Goal: Task Accomplishment & Management: Complete application form

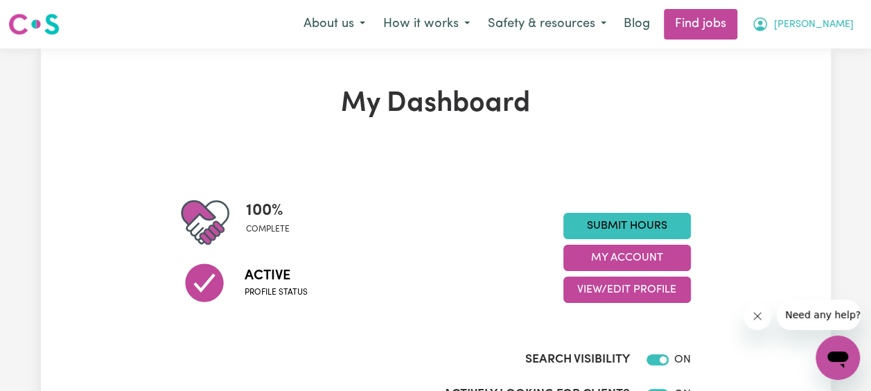
click at [840, 23] on span "[PERSON_NAME]" at bounding box center [814, 24] width 80 height 15
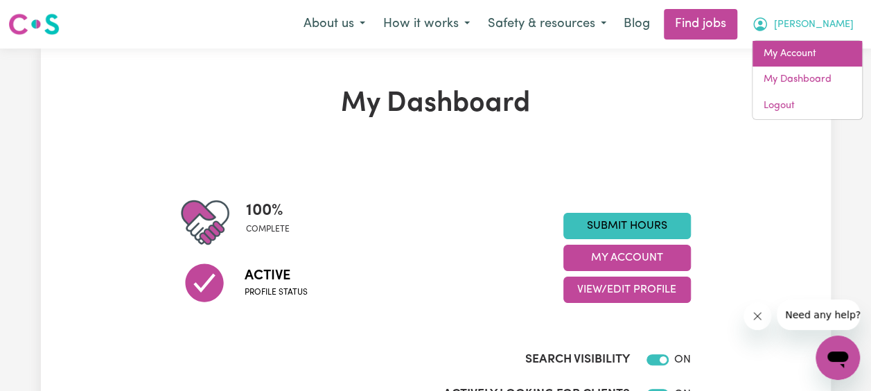
click at [782, 61] on link "My Account" at bounding box center [806, 54] width 109 height 26
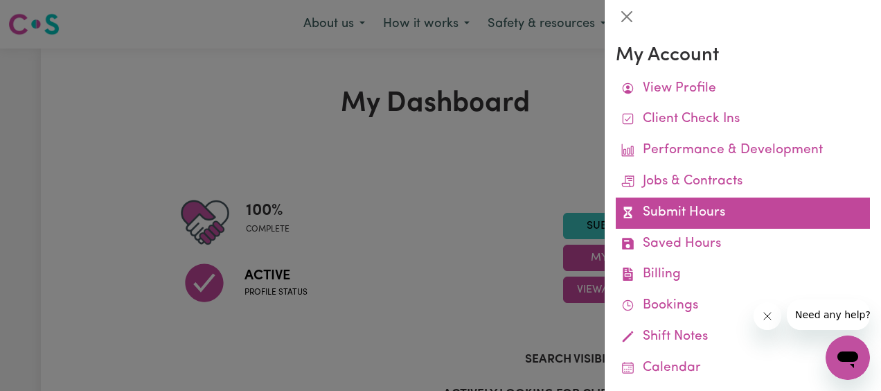
click at [706, 208] on link "Submit Hours" at bounding box center [743, 212] width 254 height 31
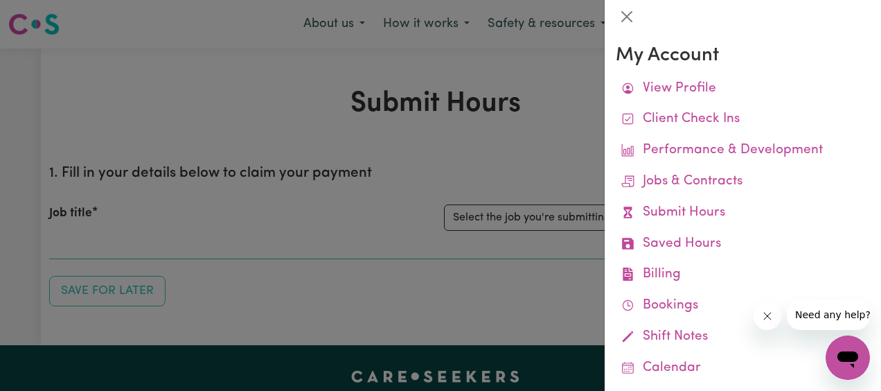
click at [706, 208] on link "Submit Hours" at bounding box center [743, 212] width 254 height 31
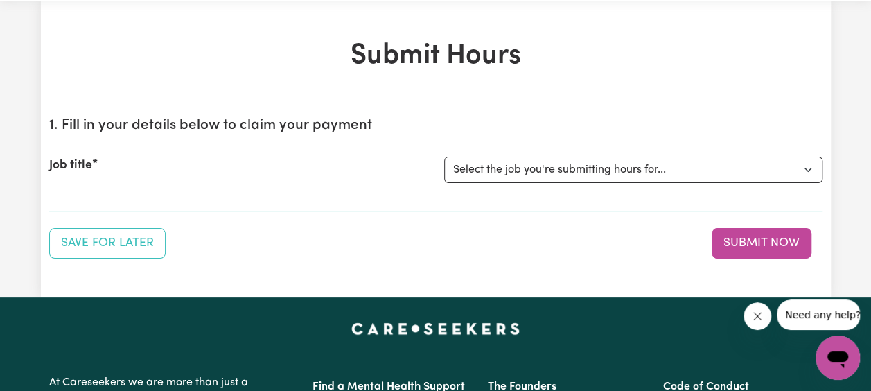
scroll to position [69, 0]
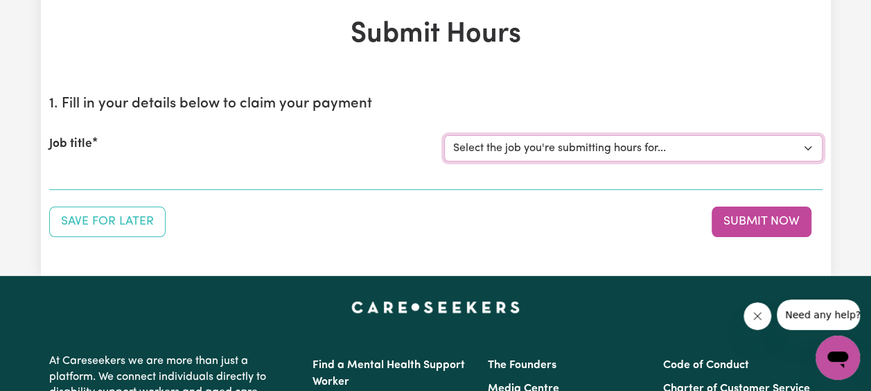
click at [759, 144] on select "Select the job you're submitting hours for... [Wee (Grace) [PERSON_NAME]] [DEMO…" at bounding box center [633, 148] width 378 height 26
click at [383, 214] on div "Save for Later Submit Now" at bounding box center [435, 221] width 773 height 30
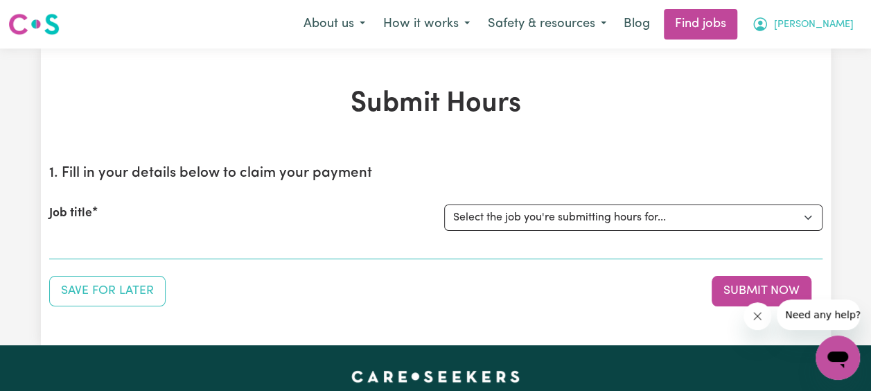
click at [829, 23] on button "[PERSON_NAME]" at bounding box center [803, 24] width 120 height 29
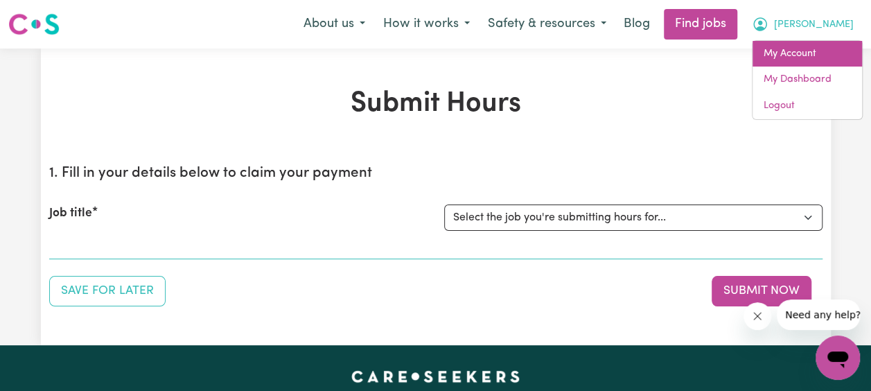
click at [802, 53] on link "My Account" at bounding box center [806, 54] width 109 height 26
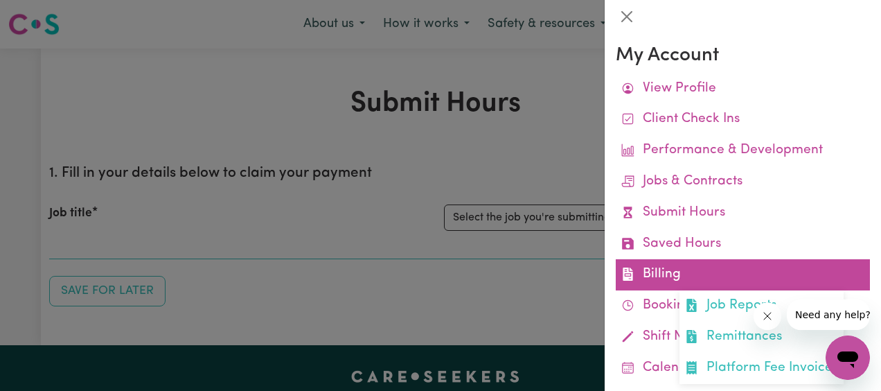
click at [662, 281] on link "Billing Job Reports Remittances Platform Fee Invoices" at bounding box center [743, 274] width 254 height 31
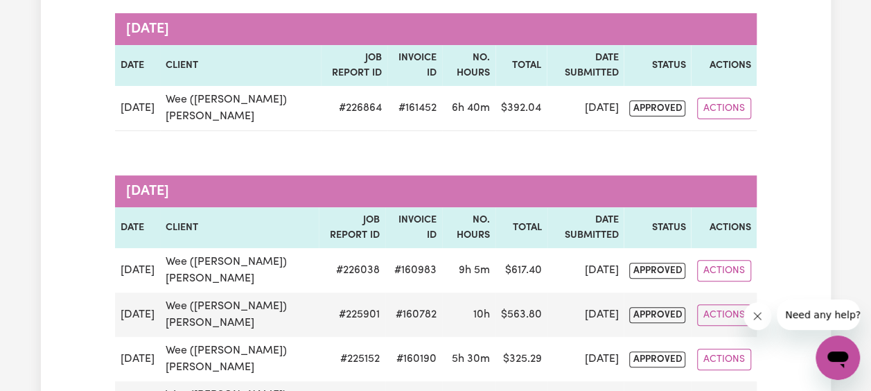
scroll to position [208, 0]
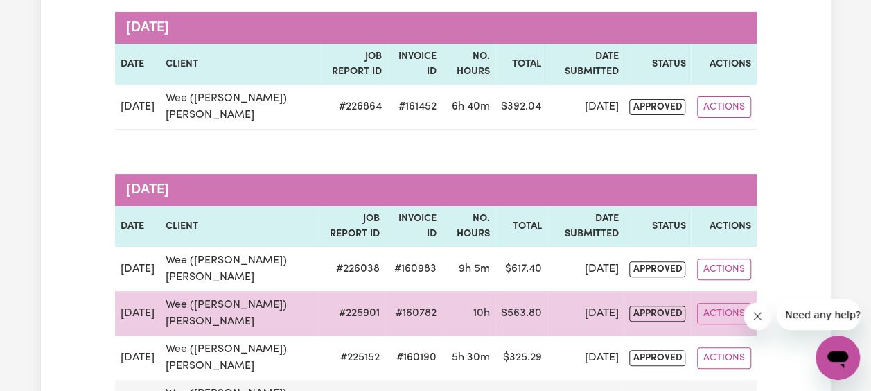
click at [449, 291] on td "10h" at bounding box center [468, 313] width 53 height 44
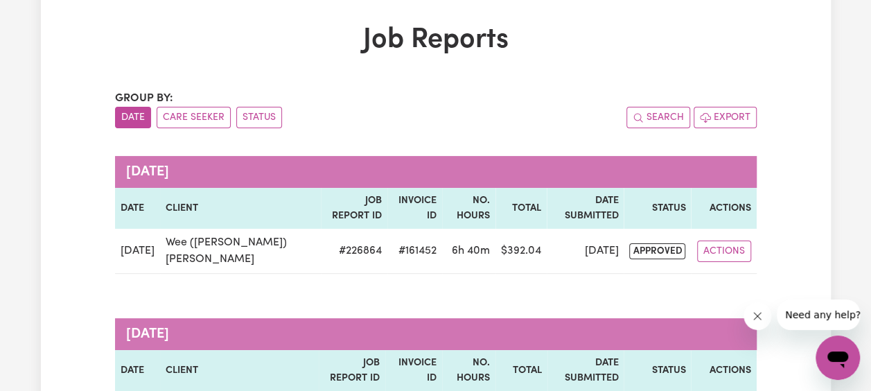
scroll to position [0, 0]
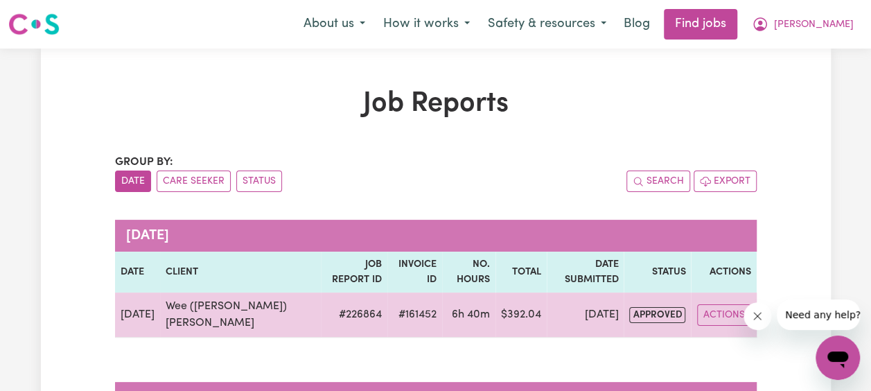
click at [321, 294] on td "# 226864" at bounding box center [354, 314] width 66 height 45
